Goal: Transaction & Acquisition: Purchase product/service

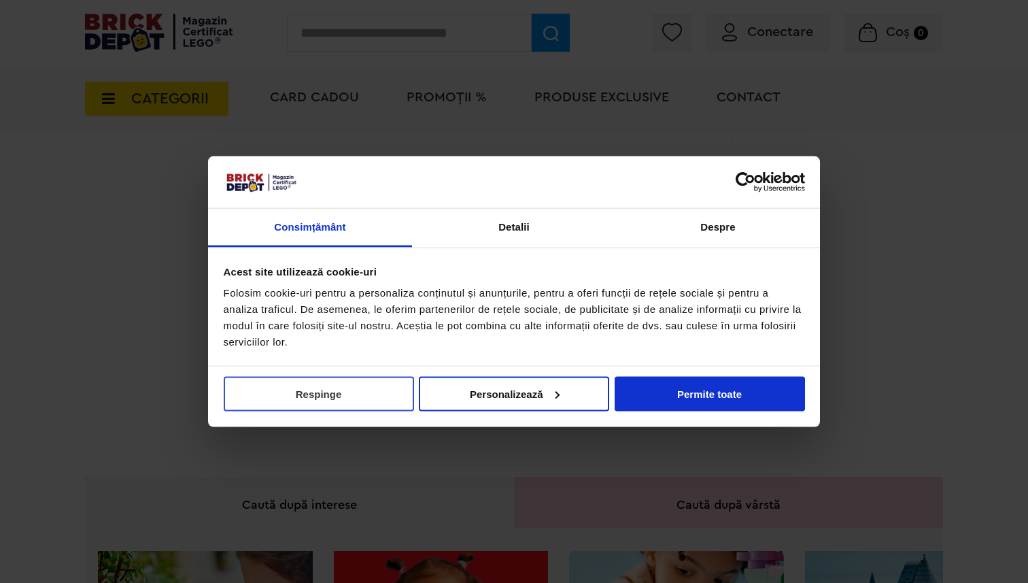
click at [364, 386] on button "Respinge" at bounding box center [319, 393] width 190 height 35
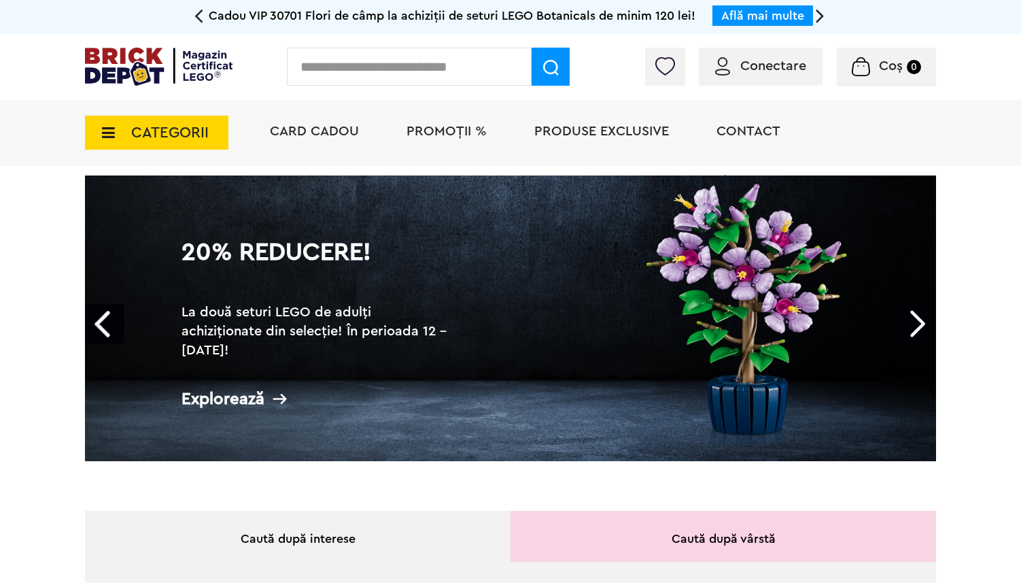
click at [436, 133] on span "PROMOȚII %" at bounding box center [447, 131] width 80 height 14
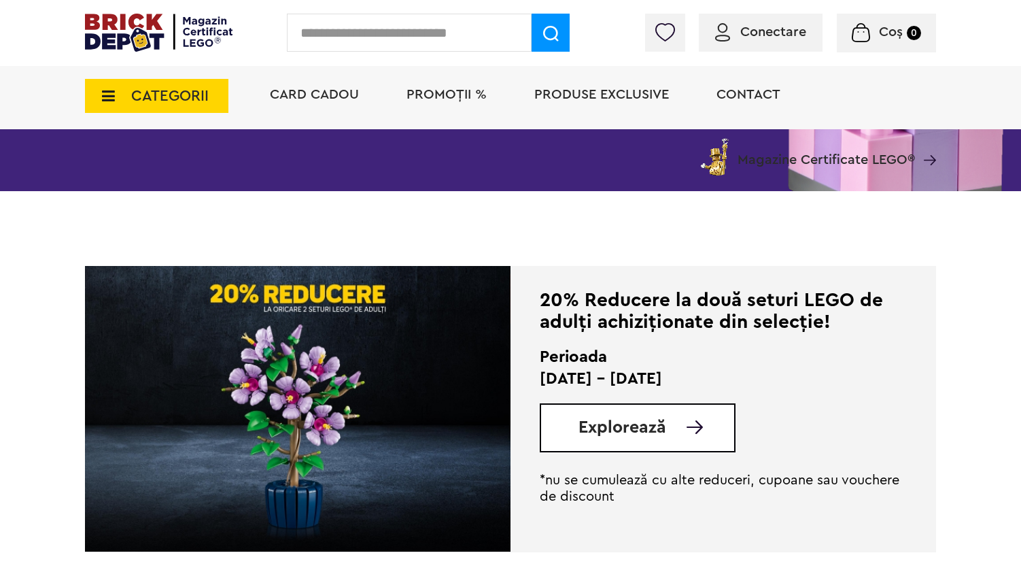
scroll to position [487, 0]
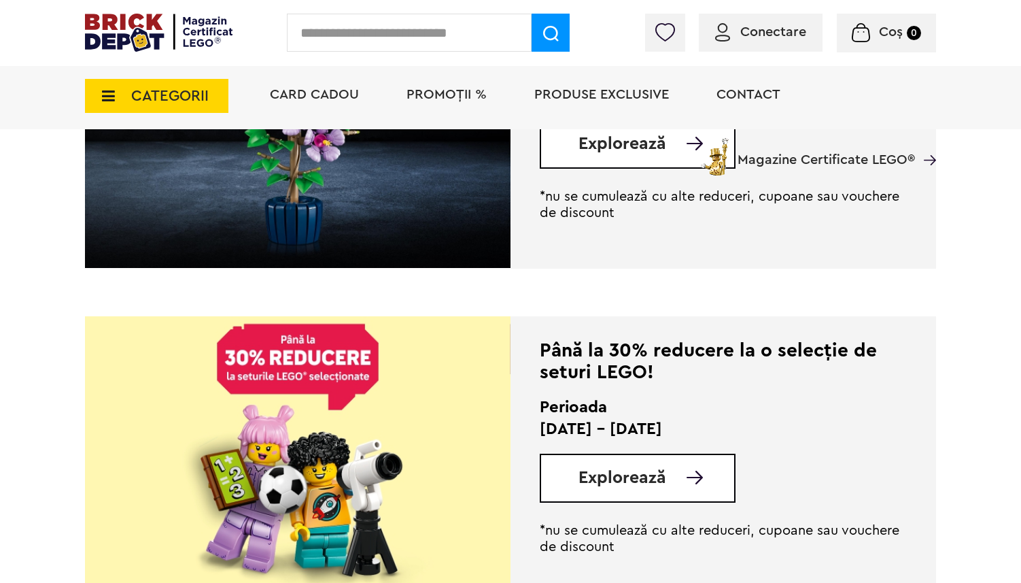
click at [621, 484] on span "Explorează" at bounding box center [623, 477] width 88 height 17
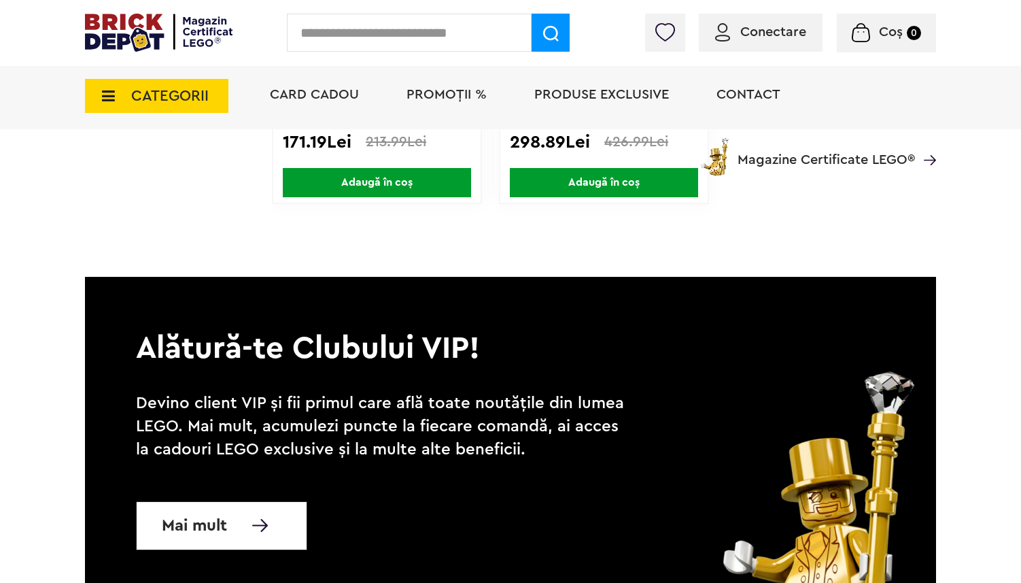
scroll to position [8876, 0]
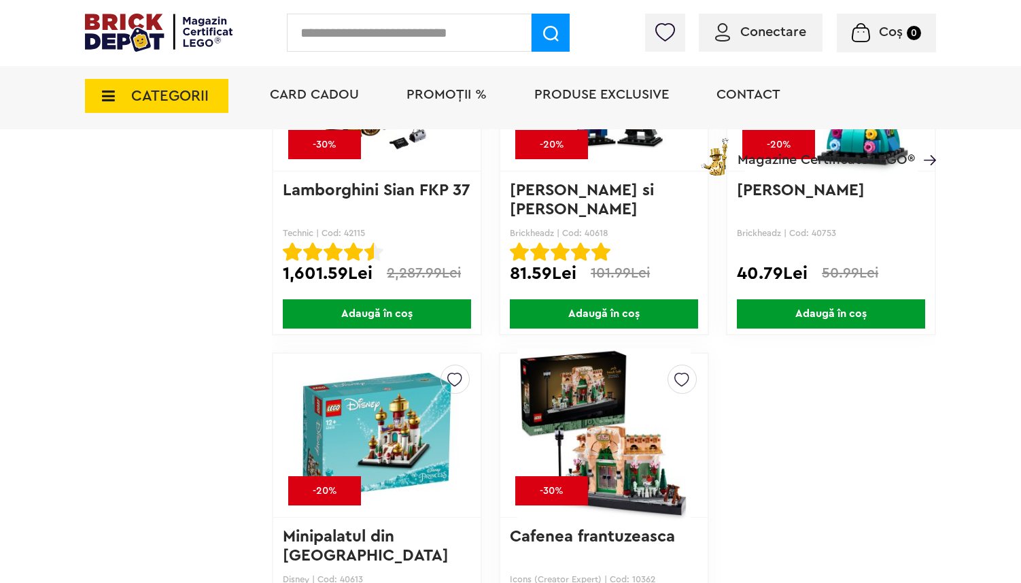
click at [419, 101] on span "PROMOȚII %" at bounding box center [447, 95] width 80 height 14
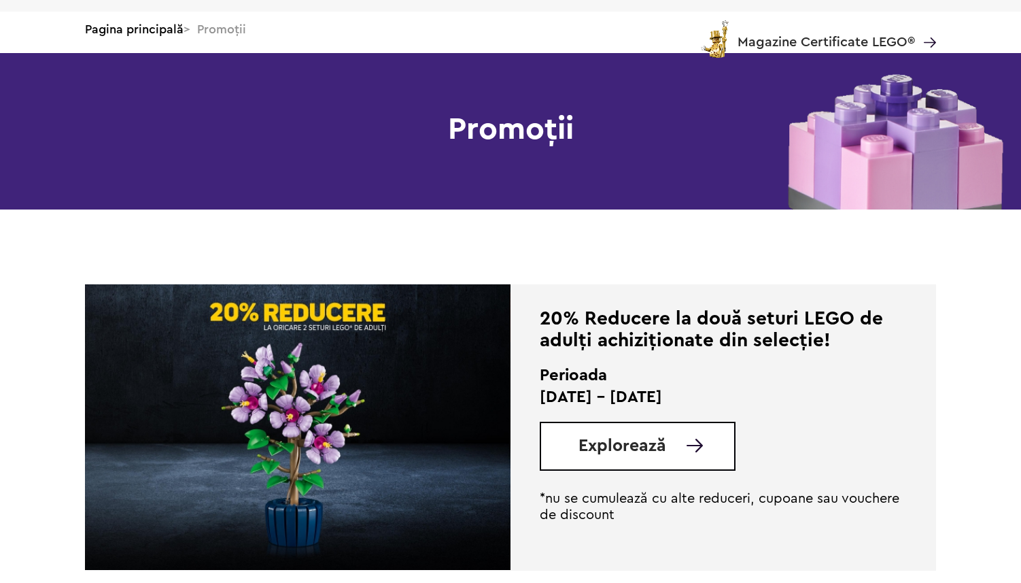
scroll to position [163, 0]
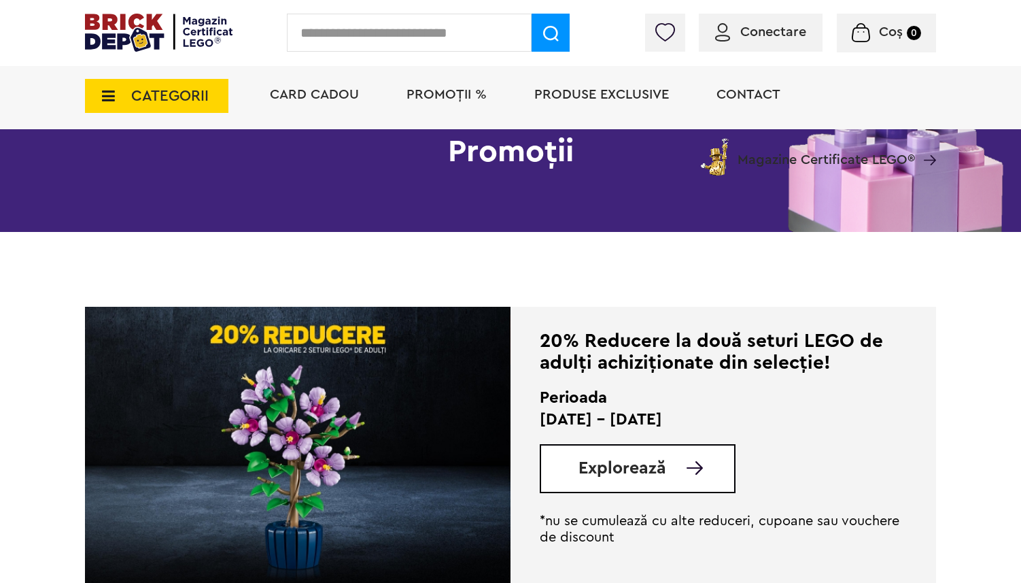
click at [586, 479] on div "Explorează" at bounding box center [638, 468] width 196 height 49
click at [619, 473] on span "Explorează" at bounding box center [623, 468] width 88 height 17
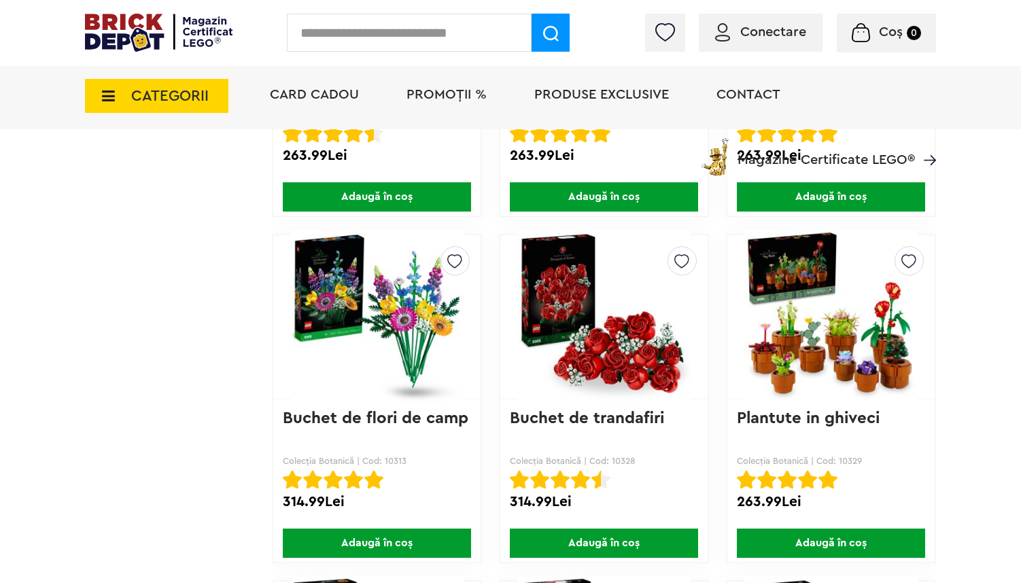
scroll to position [2339, 0]
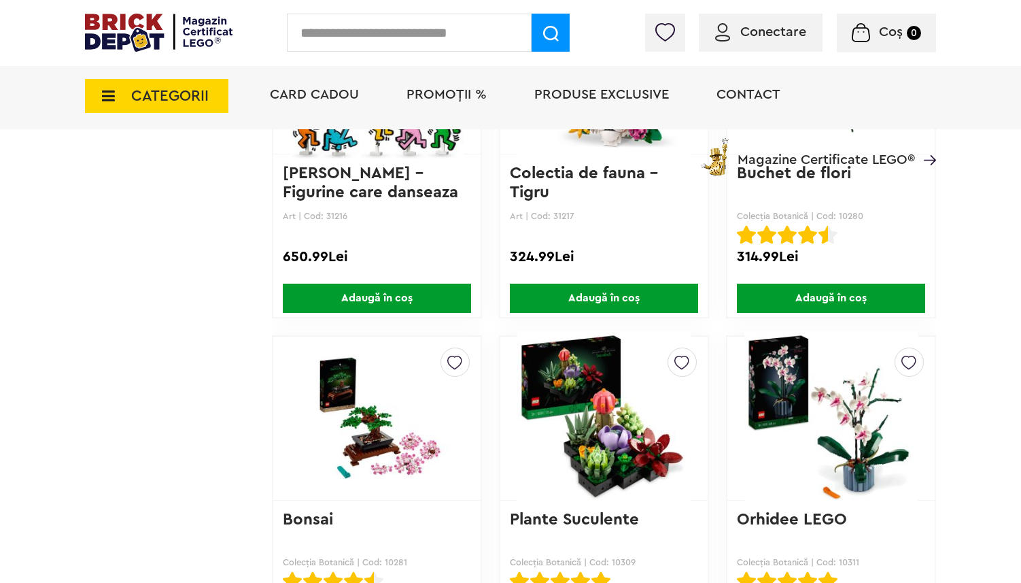
click at [173, 96] on span "CATEGORII" at bounding box center [170, 95] width 78 height 15
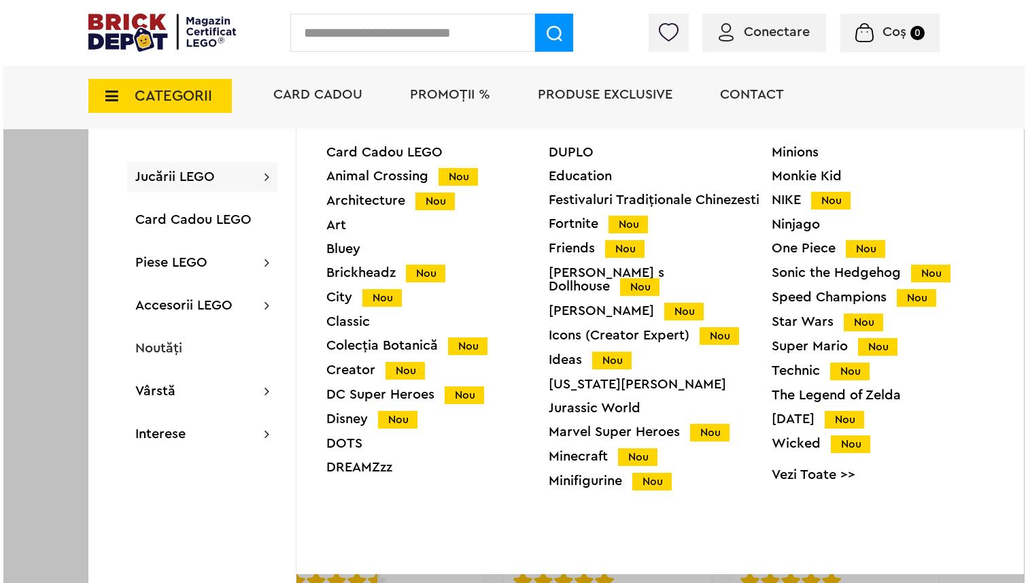
scroll to position [2339, 0]
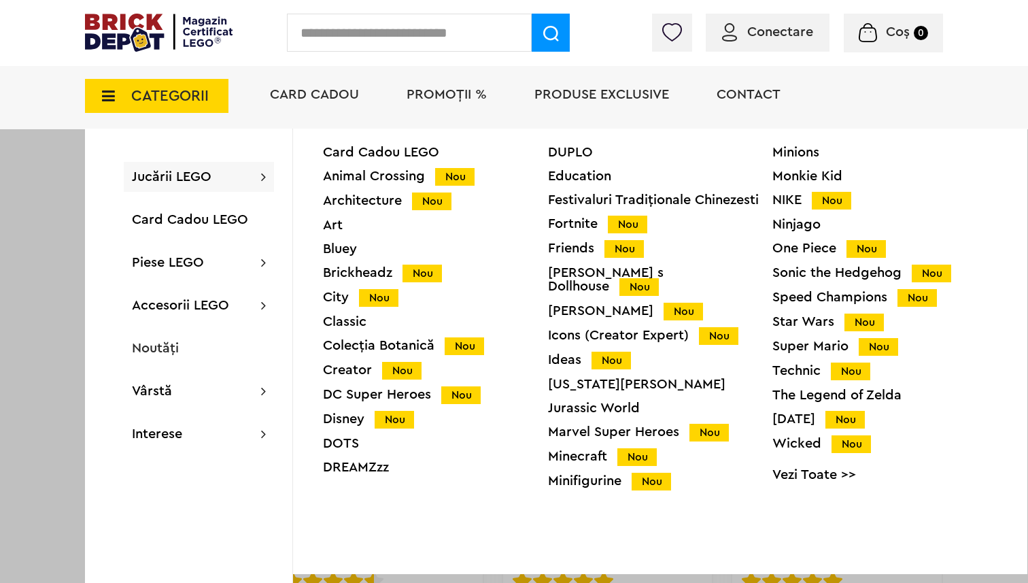
click at [797, 313] on div "Minions Monkie Kid NIKE Nou Ninjago One Piece Nou Sonic the Hedgehog Nou Speed …" at bounding box center [884, 318] width 225 height 346
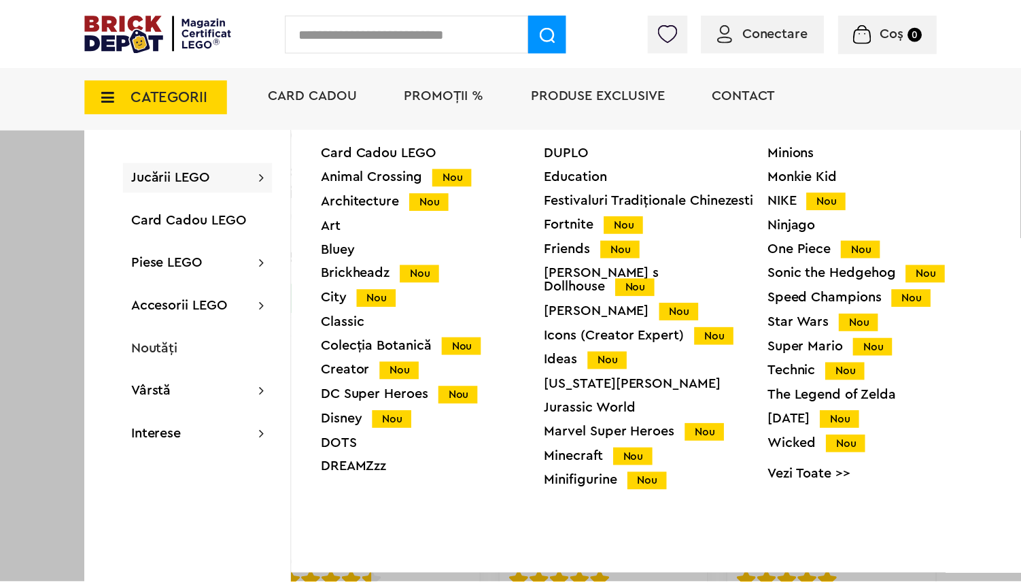
scroll to position [2339, 0]
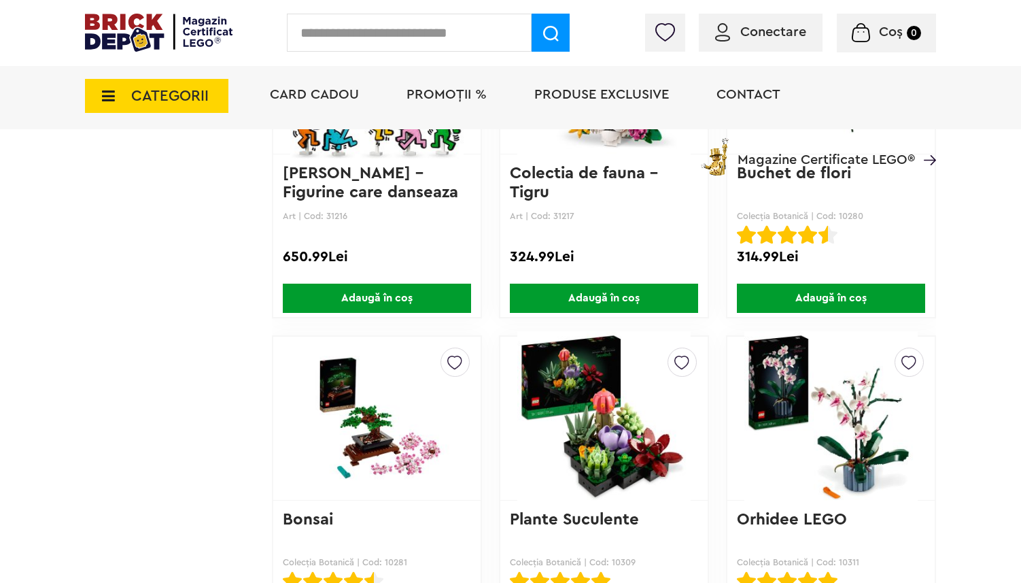
click at [178, 87] on span "CATEGORII" at bounding box center [156, 96] width 143 height 34
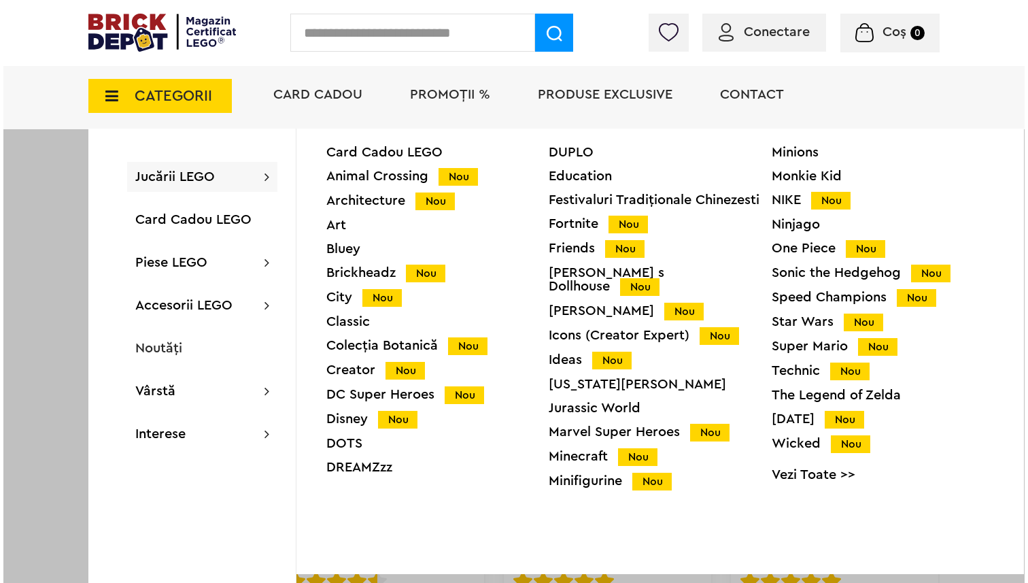
scroll to position [2339, 0]
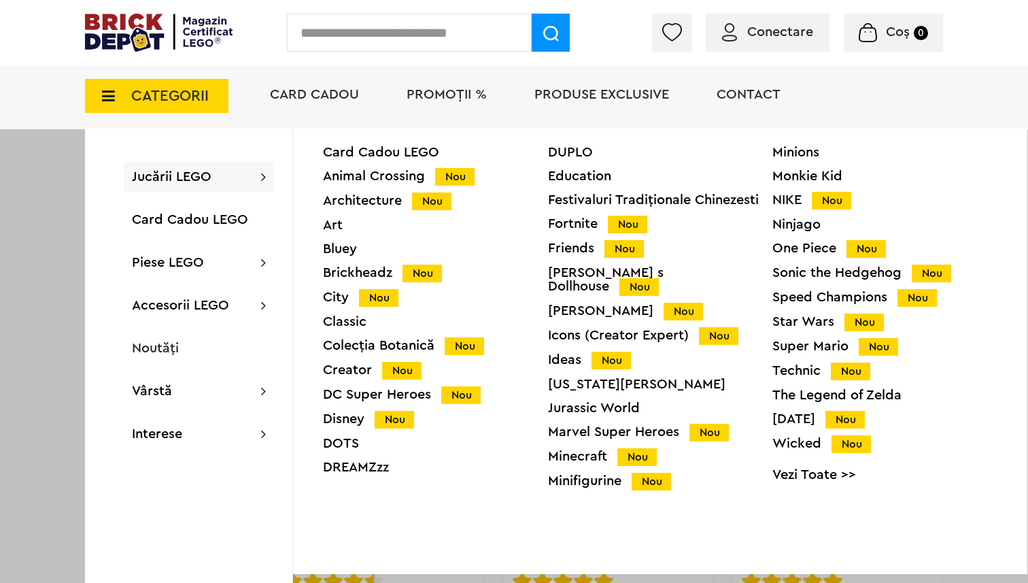
click at [817, 315] on div "Star Wars Nou" at bounding box center [884, 322] width 225 height 14
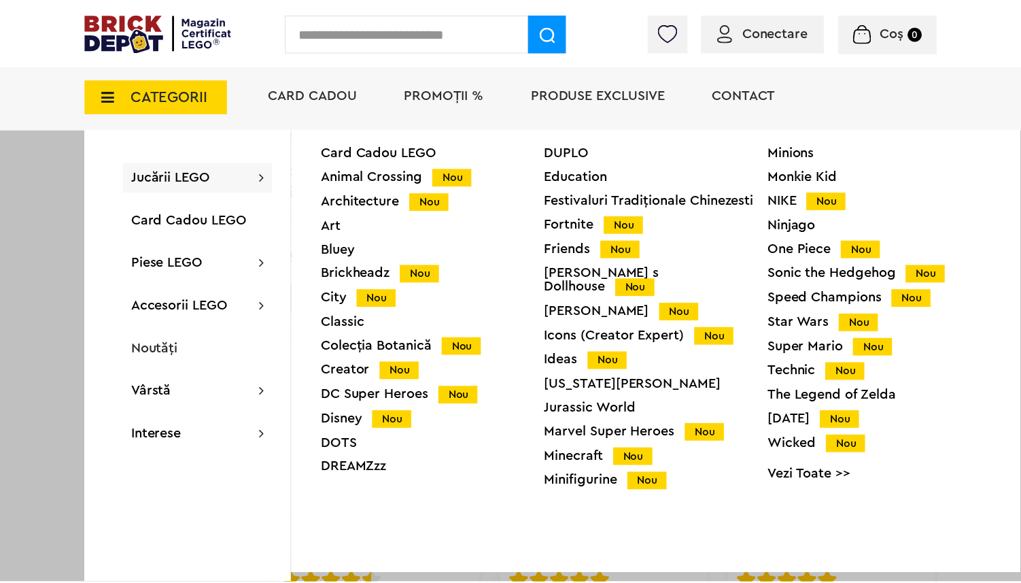
scroll to position [2339, 0]
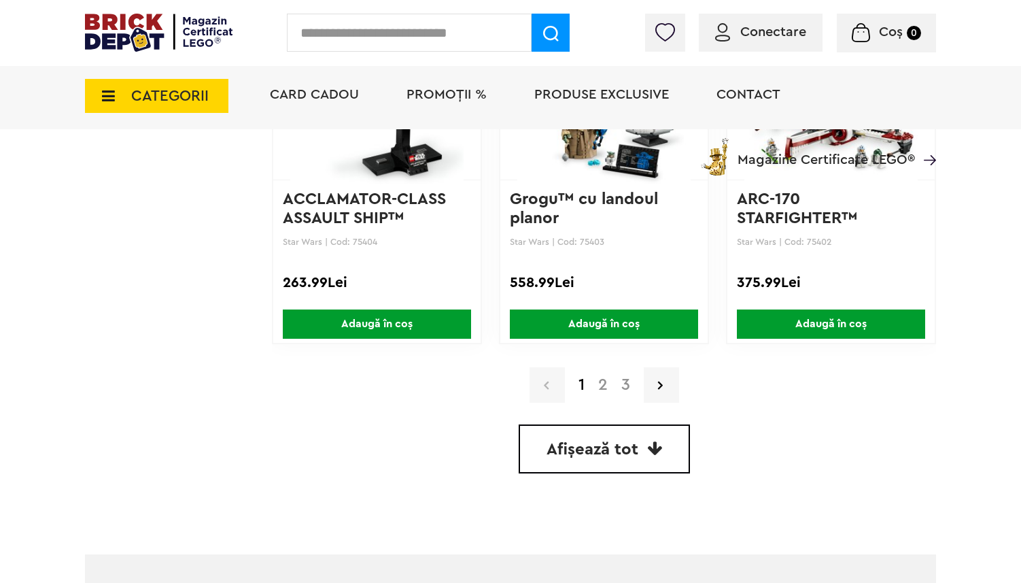
scroll to position [3294, 0]
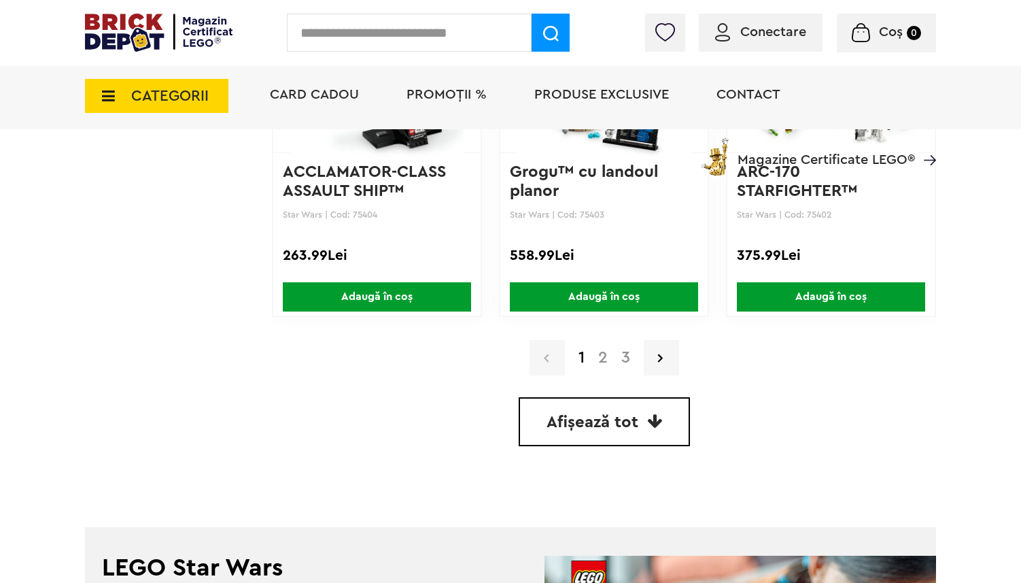
click at [598, 358] on link "2" at bounding box center [602, 357] width 23 height 16
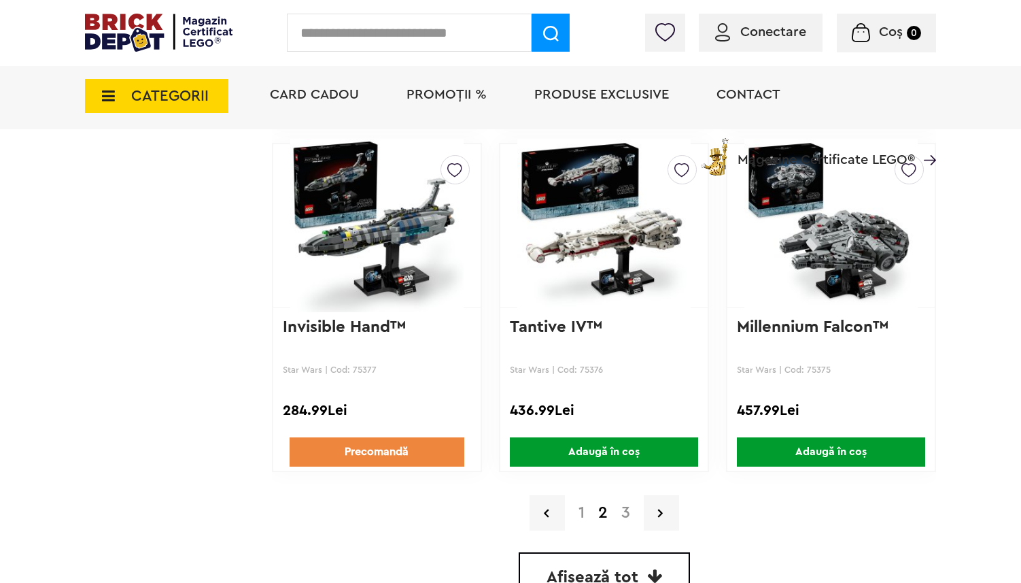
scroll to position [3151, 0]
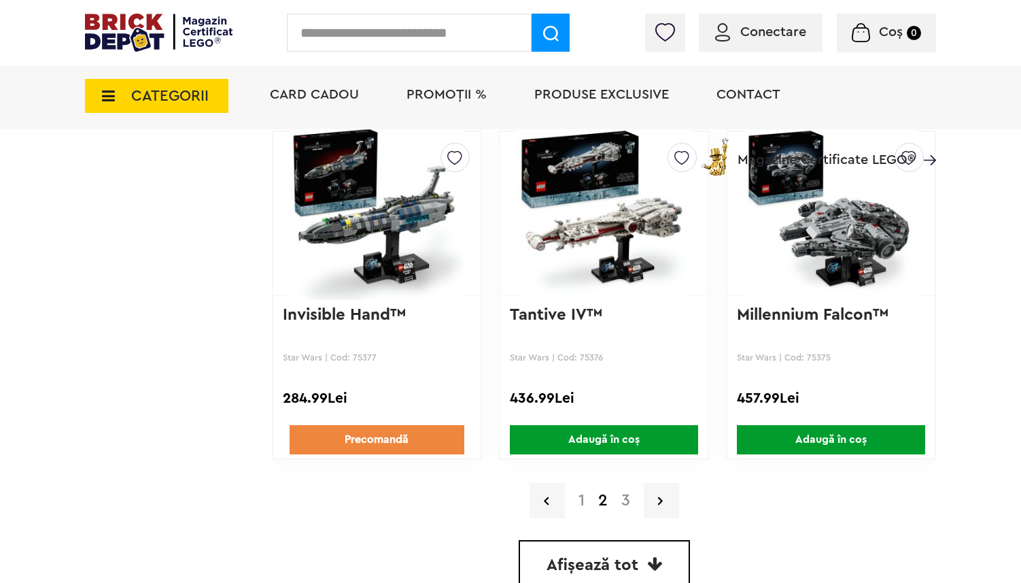
click at [631, 500] on link "3" at bounding box center [626, 500] width 22 height 16
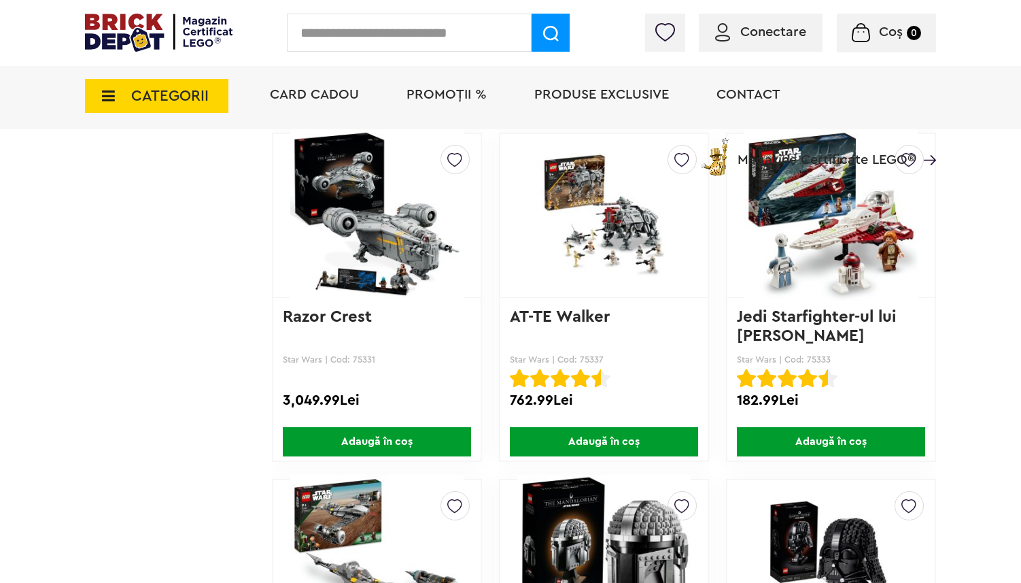
scroll to position [1760, 0]
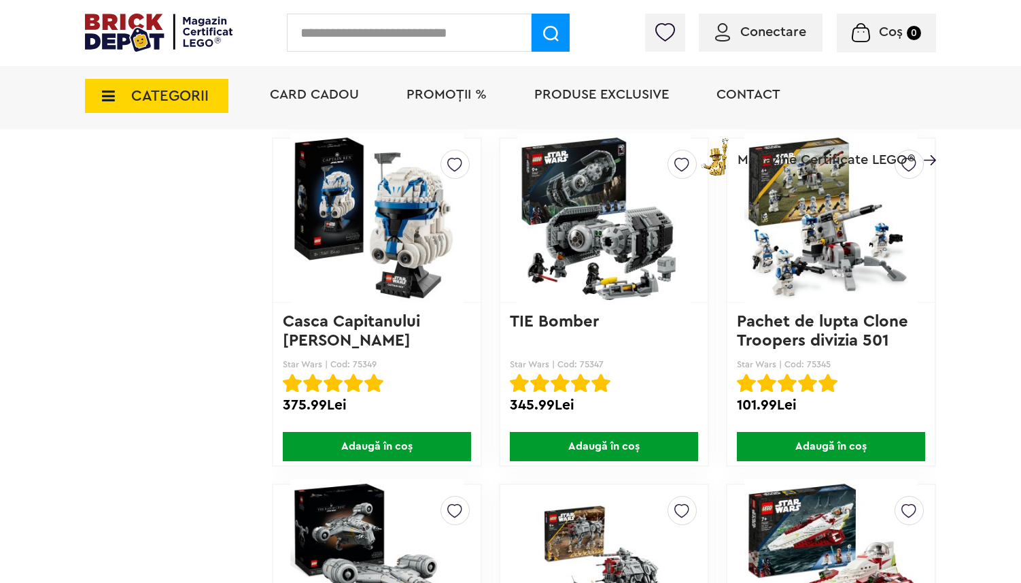
click at [125, 31] on img at bounding box center [159, 33] width 148 height 38
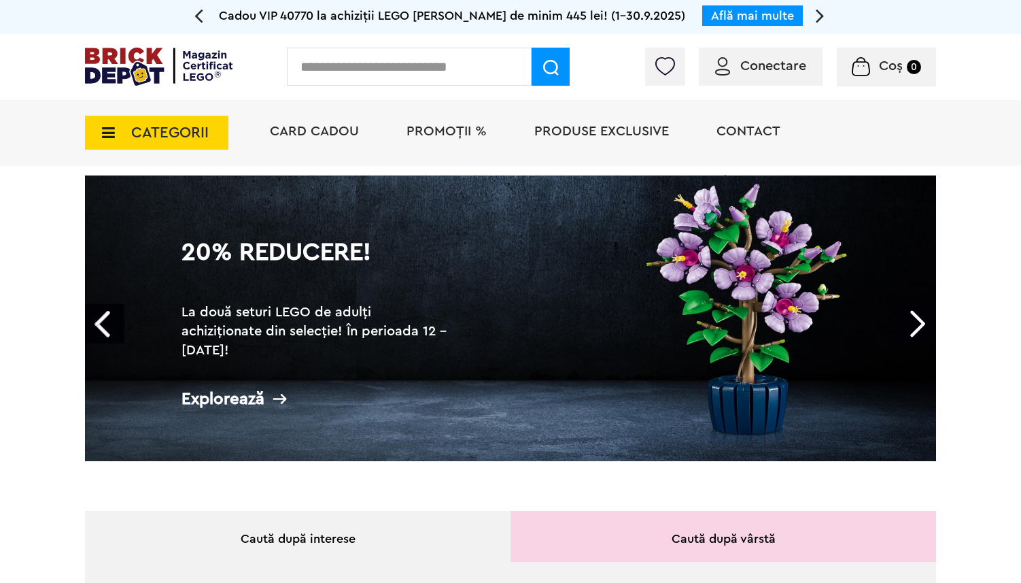
click at [10, 3] on div "Cadou VIP 40770 la achiziții LEGO Harry Potter de minim 445 lei! (1-30.9.2025) …" at bounding box center [510, 17] width 1021 height 34
